Goal: Transaction & Acquisition: Purchase product/service

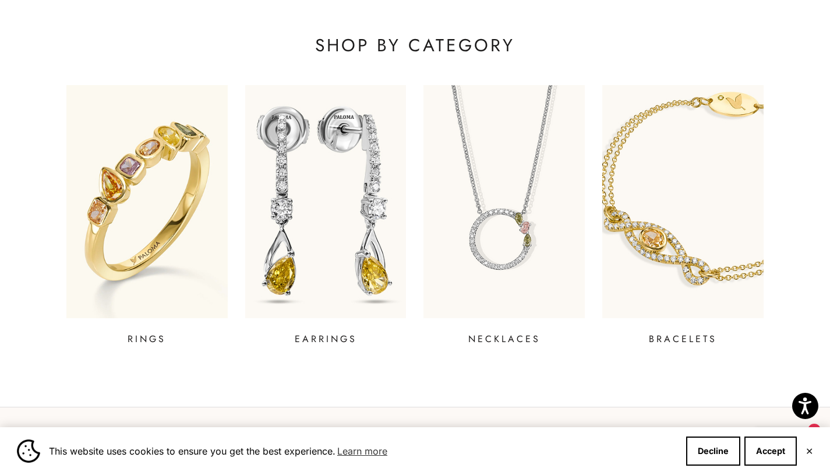
scroll to position [399, 0]
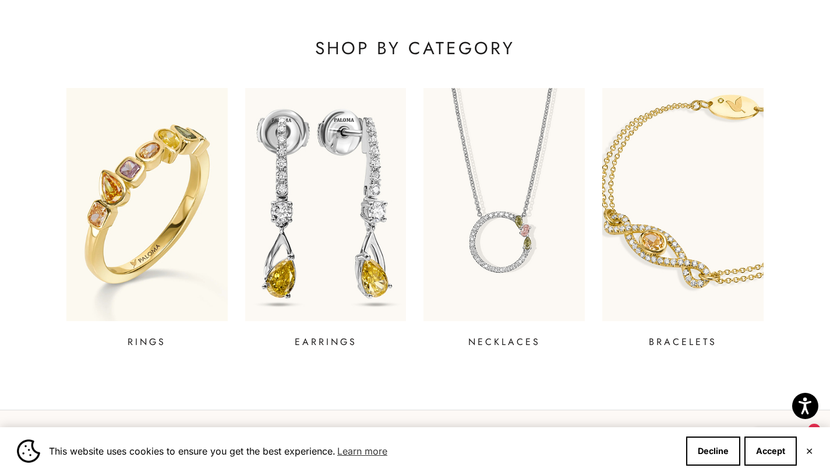
click at [329, 340] on p "EARRINGS" at bounding box center [326, 342] width 62 height 14
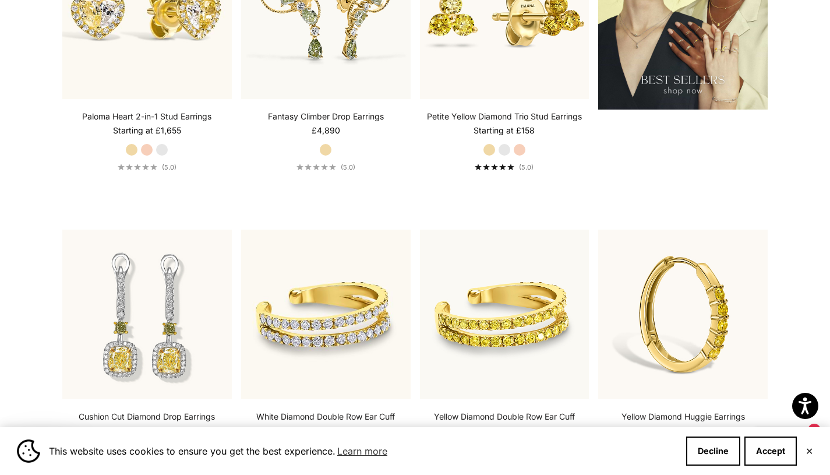
scroll to position [1664, 0]
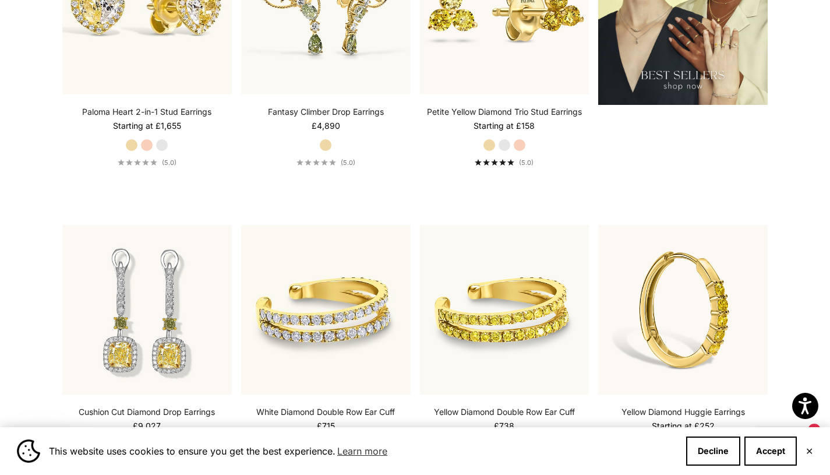
click at [830, 274] on html "Accessibility Screen-Reader Guide, Feedback, and Issue Reporting | New window T…" at bounding box center [415, 86] width 830 height 3501
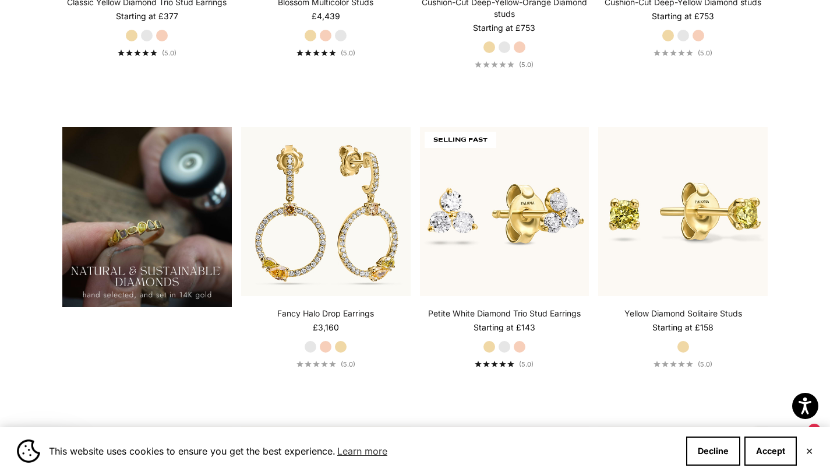
scroll to position [867, 0]
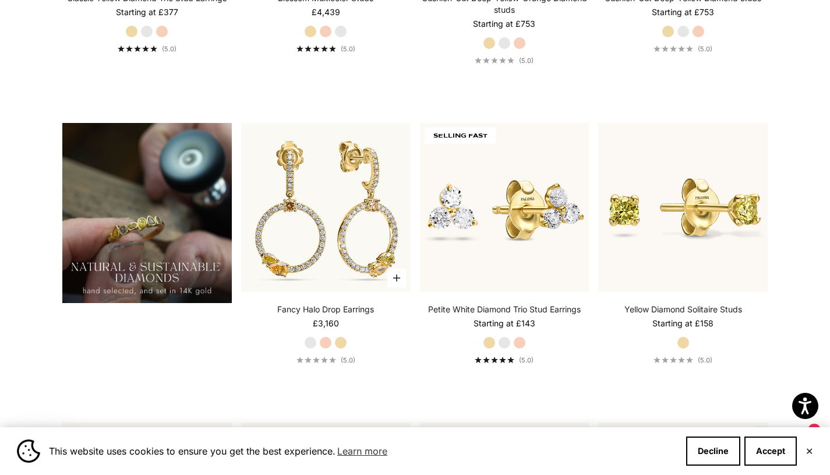
click at [326, 349] on label "Rose Gold" at bounding box center [325, 342] width 13 height 13
click at [342, 349] on label "Yellow Gold" at bounding box center [341, 342] width 13 height 13
click at [520, 349] on label "Rose Gold" at bounding box center [519, 342] width 13 height 13
click at [477, 360] on div "Petite White Diamond Trio Stud Earrings Sale price Starting at £143 Yellow Gold…" at bounding box center [505, 334] width 170 height 61
click at [680, 349] on label "Yellow Gold" at bounding box center [683, 342] width 13 height 13
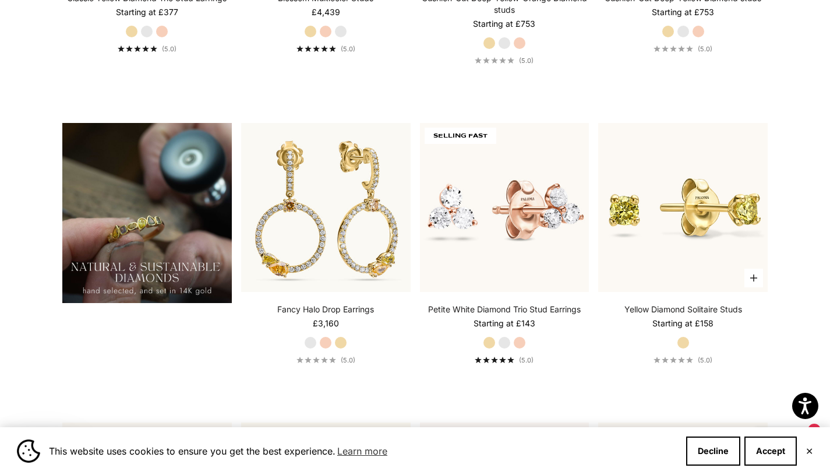
click at [680, 349] on label "Yellow Gold" at bounding box center [683, 342] width 13 height 13
